Goal: Information Seeking & Learning: Find specific fact

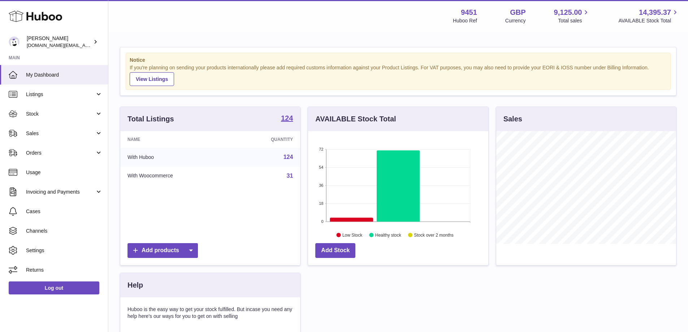
scroll to position [113, 180]
click at [72, 122] on link "Stock" at bounding box center [54, 113] width 108 height 19
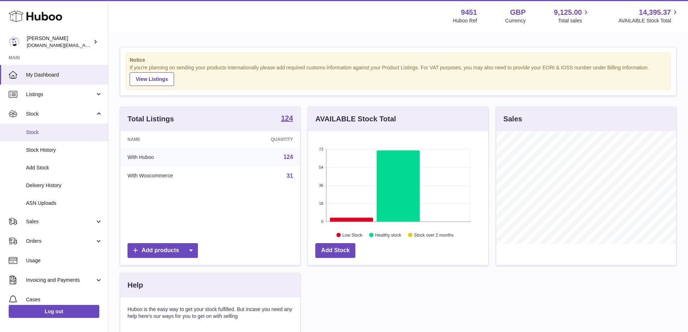
click at [60, 132] on span "Stock" at bounding box center [64, 132] width 77 height 7
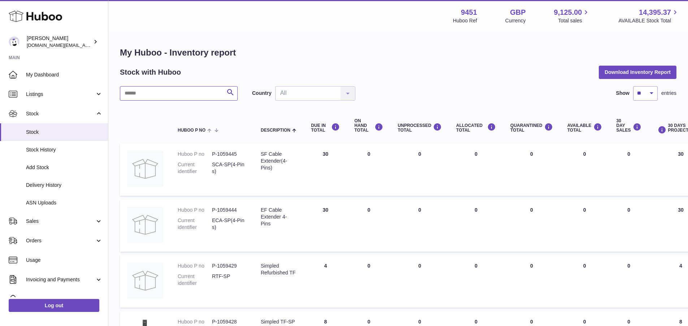
click at [173, 97] on input "text" at bounding box center [179, 93] width 118 height 14
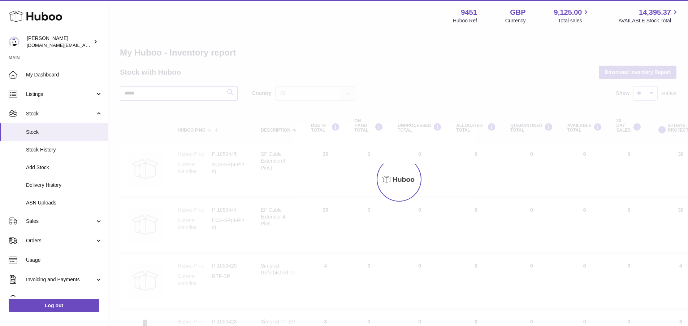
type input "*****"
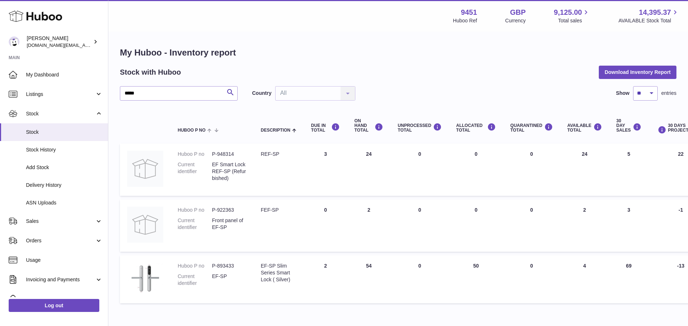
click at [370, 277] on td "ON HAND Total 54" at bounding box center [368, 280] width 43 height 48
drag, startPoint x: 212, startPoint y: 267, endPoint x: 246, endPoint y: 268, distance: 34.3
click at [246, 268] on dl "Huboo P no P-893433 Current identifier EF-SP" at bounding box center [212, 277] width 69 height 28
copy dl "P-893433"
